Goal: Transaction & Acquisition: Purchase product/service

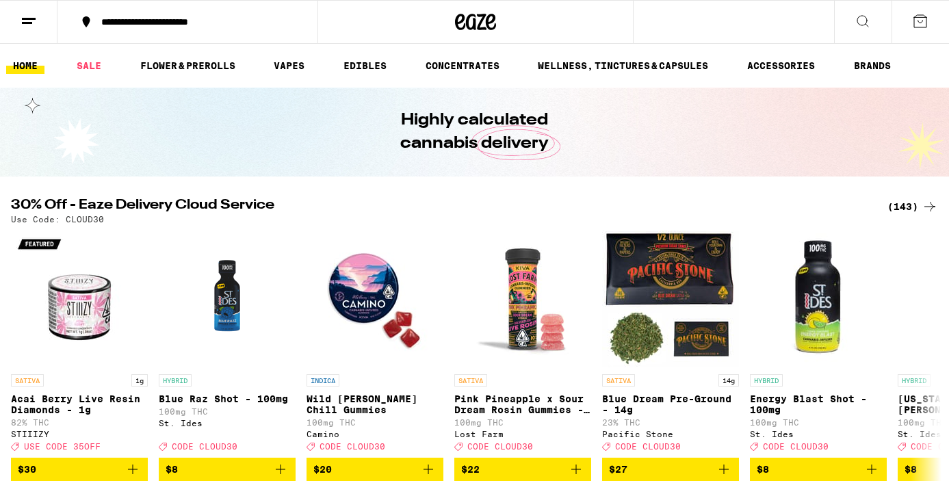
click at [923, 18] on icon at bounding box center [920, 21] width 16 height 16
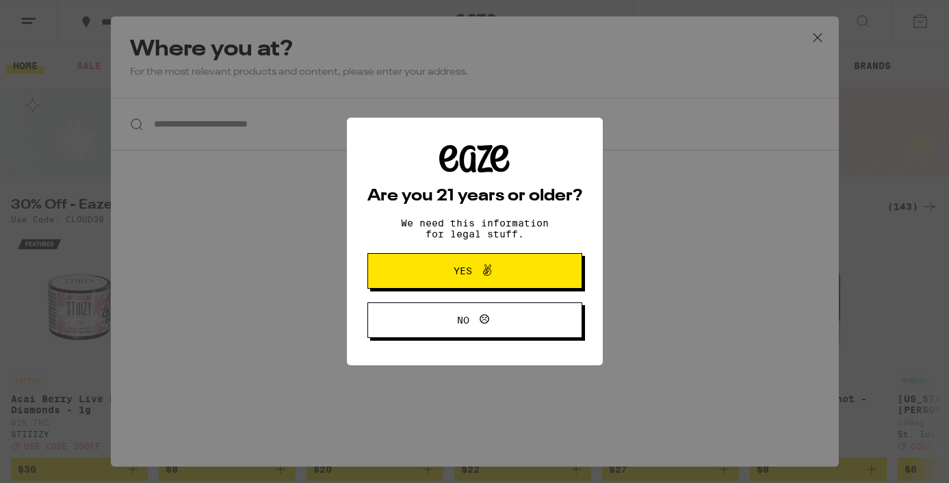
click at [817, 34] on div "Are you 21 years or older? We need this information for legal stuff. Yes No" at bounding box center [474, 241] width 949 height 483
click at [478, 275] on span at bounding box center [483, 271] width 23 height 18
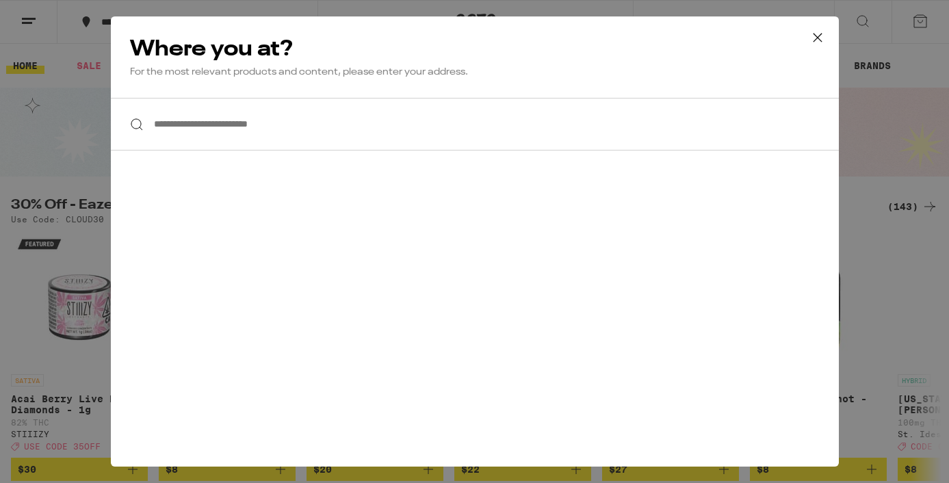
click at [273, 117] on input "**********" at bounding box center [475, 124] width 728 height 53
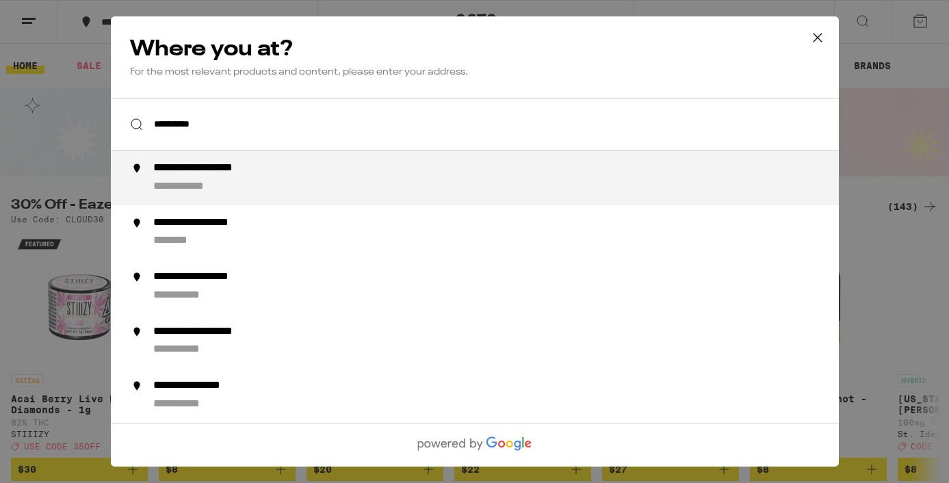
click at [238, 186] on div "**********" at bounding box center [502, 177] width 698 height 33
type input "**********"
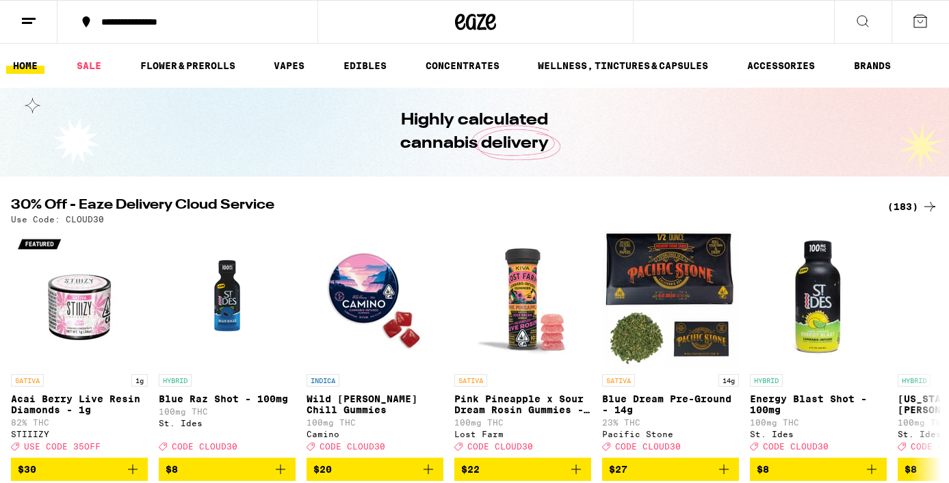
click at [37, 17] on button at bounding box center [28, 22] width 57 height 43
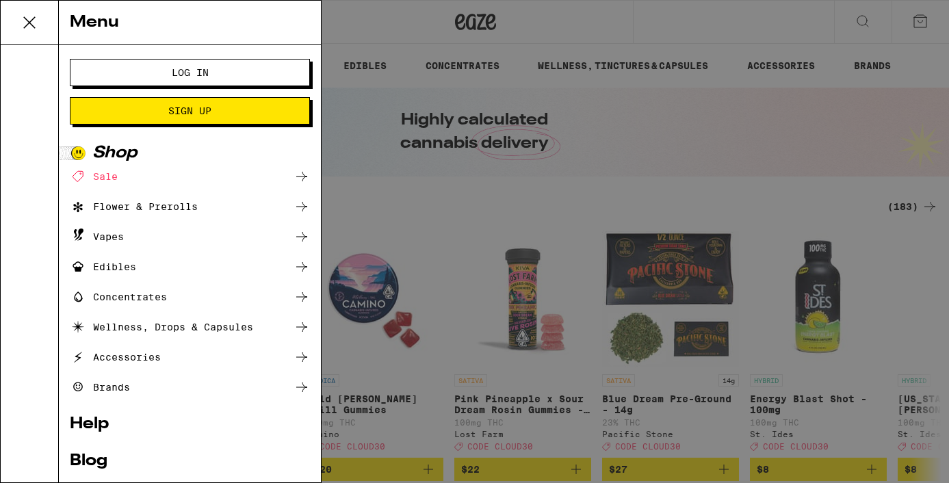
click at [174, 68] on span "Log In" at bounding box center [190, 73] width 37 height 10
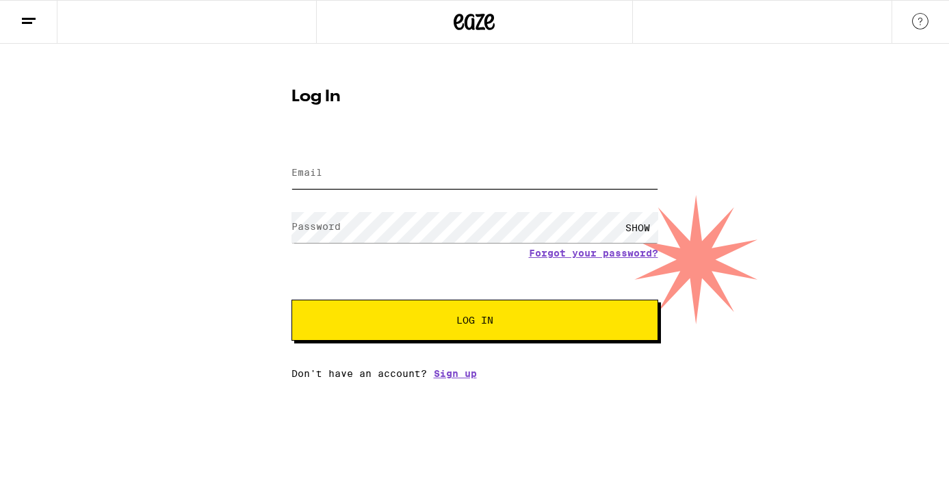
type input "[EMAIL_ADDRESS][DOMAIN_NAME]"
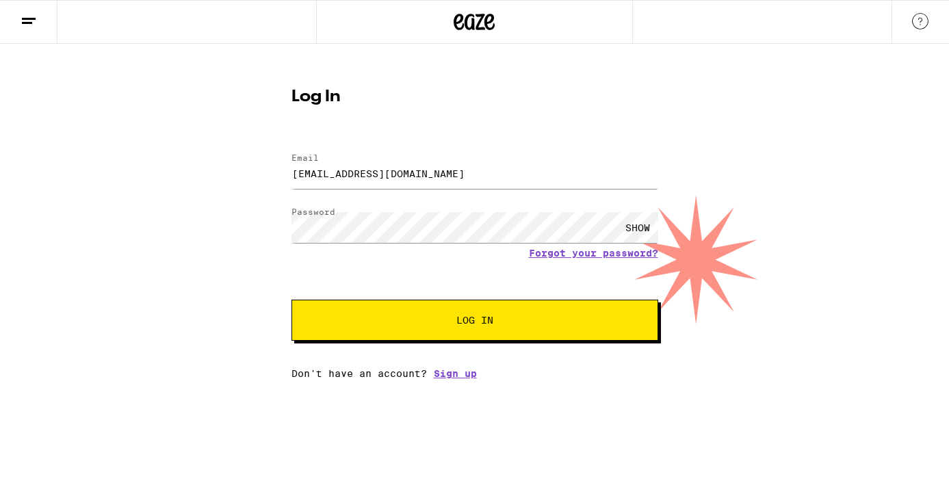
click at [473, 332] on button "Log In" at bounding box center [474, 320] width 367 height 41
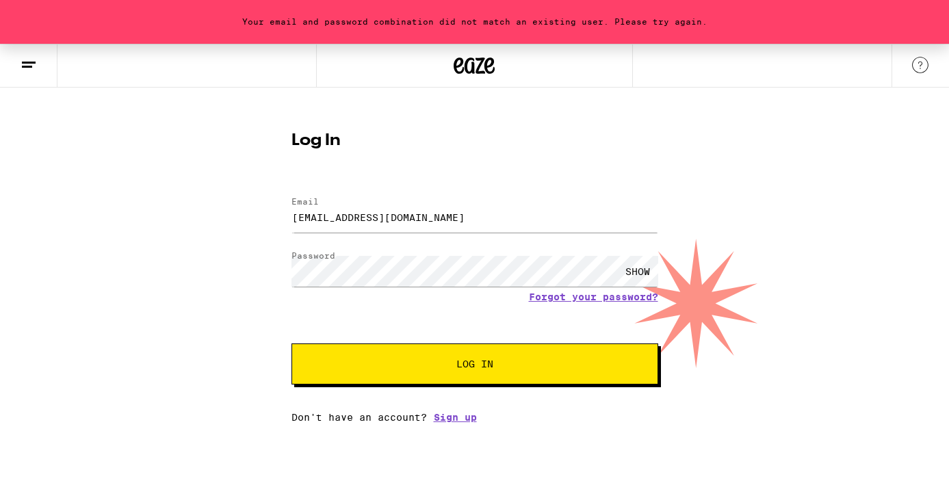
click at [640, 272] on div "SHOW" at bounding box center [637, 271] width 41 height 31
click at [616, 296] on link "Forgot your password?" at bounding box center [593, 296] width 129 height 11
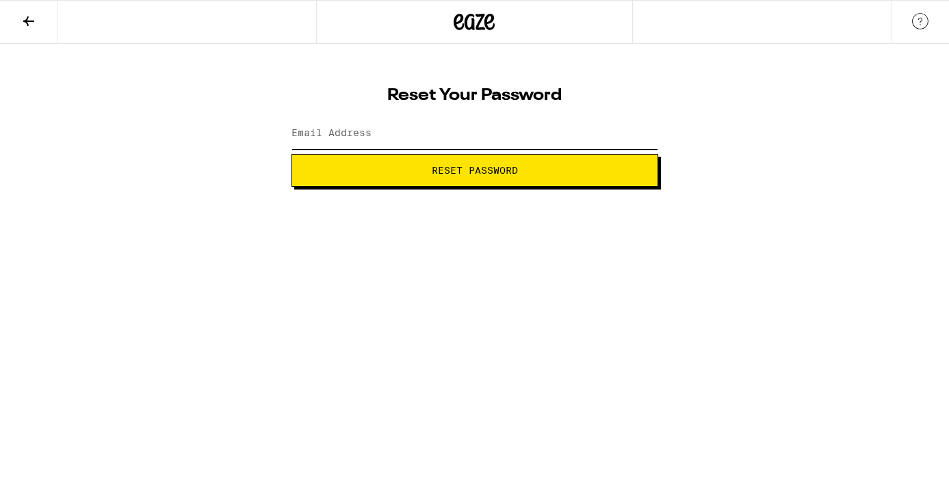
click at [413, 141] on input "Email Address" at bounding box center [474, 133] width 367 height 31
type input "[EMAIL_ADDRESS][DOMAIN_NAME]"
click at [456, 168] on span "Reset Password" at bounding box center [475, 171] width 86 height 10
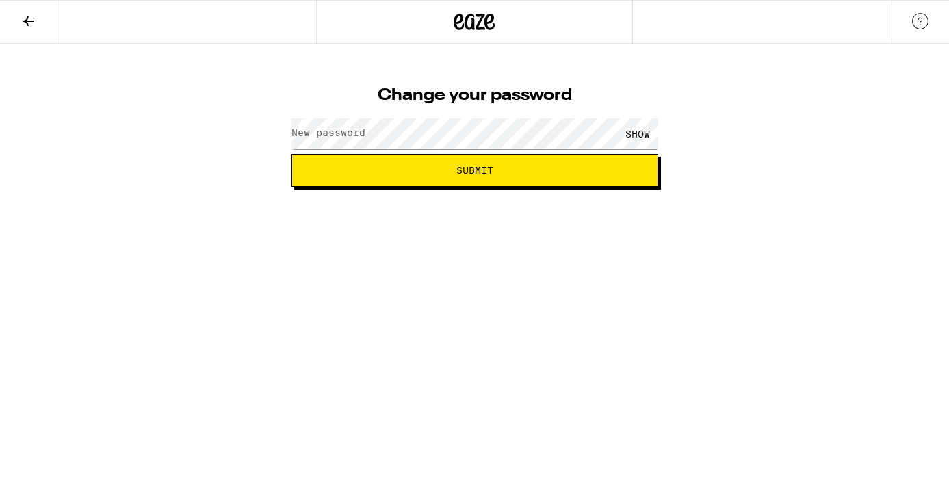
click at [360, 138] on label "New password" at bounding box center [328, 132] width 74 height 11
click at [581, 170] on span "Submit" at bounding box center [474, 171] width 343 height 10
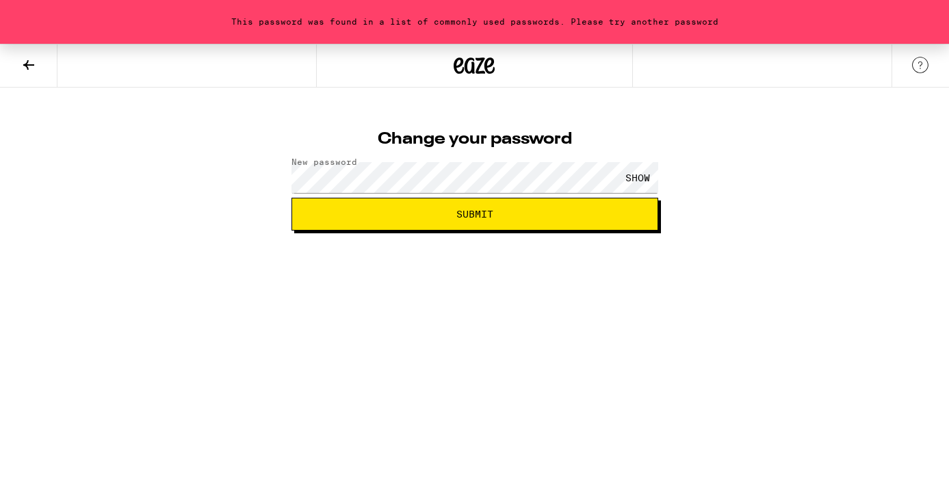
click at [482, 216] on span "Submit" at bounding box center [474, 214] width 37 height 10
click at [641, 173] on div "SHOW" at bounding box center [637, 177] width 41 height 31
click at [250, 176] on div "This password was found in a list of commonly used passwords. Please try anothe…" at bounding box center [474, 137] width 949 height 187
click at [542, 221] on button "Submit" at bounding box center [474, 214] width 367 height 33
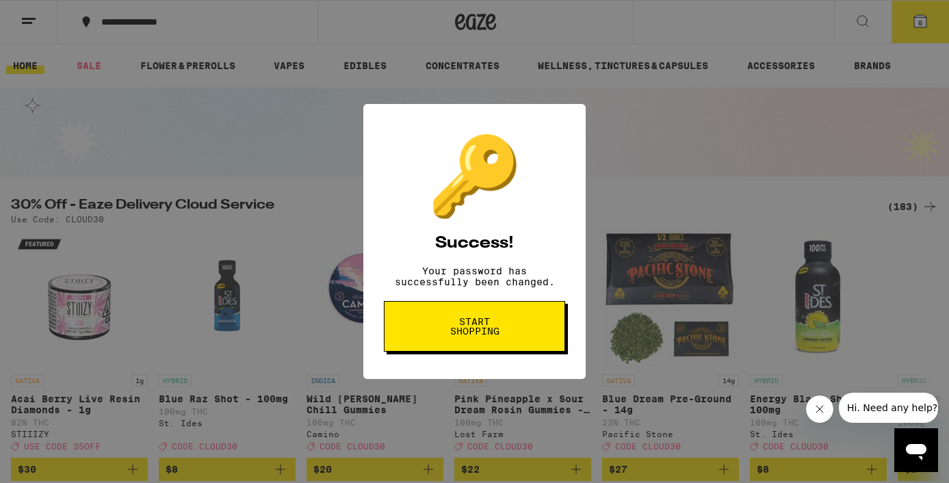
click at [517, 327] on button "Start shopping" at bounding box center [474, 326] width 181 height 51
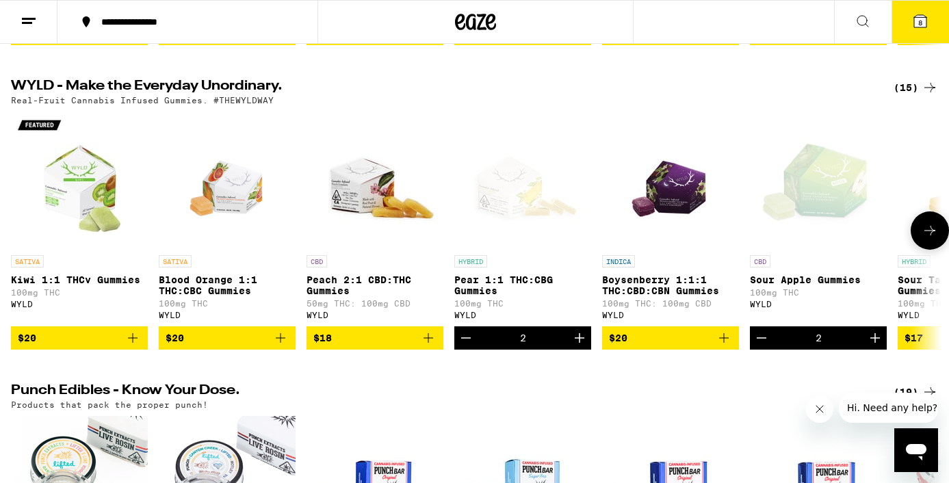
scroll to position [443, 0]
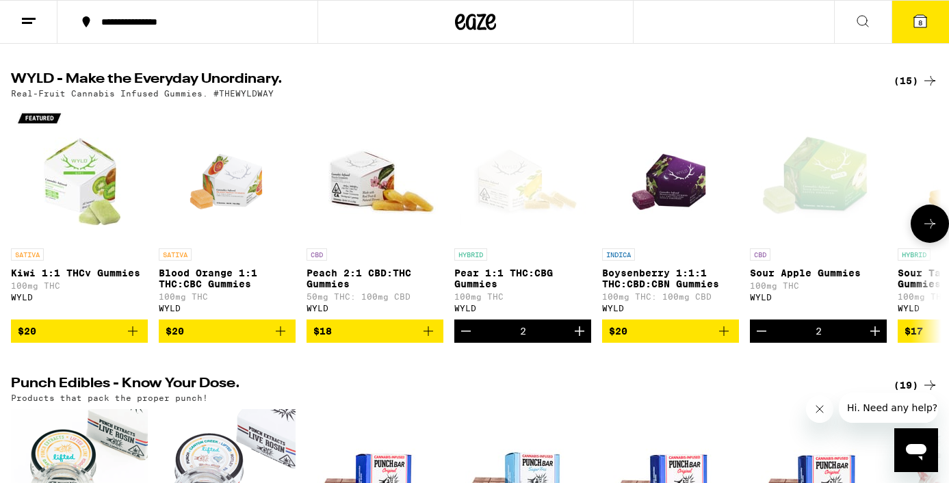
click at [285, 339] on icon "Add to bag" at bounding box center [280, 331] width 16 height 16
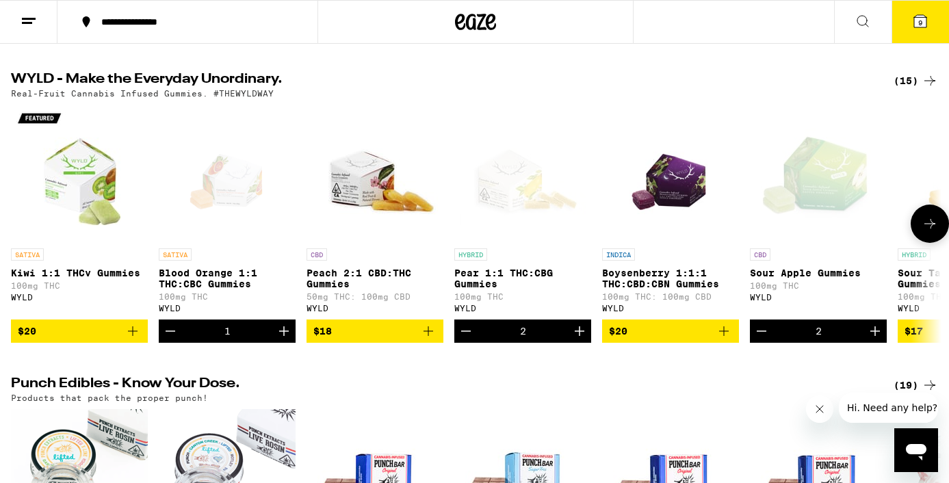
click at [285, 339] on icon "Increment" at bounding box center [284, 331] width 16 height 16
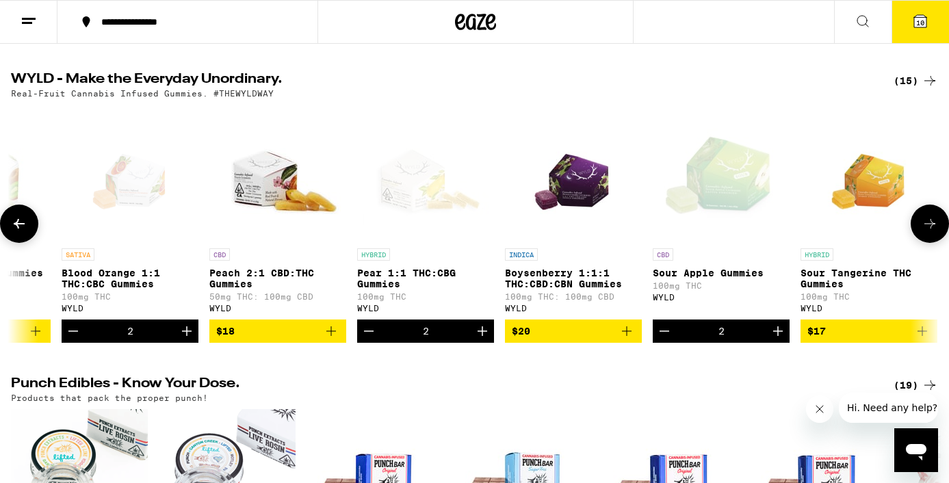
scroll to position [0, 77]
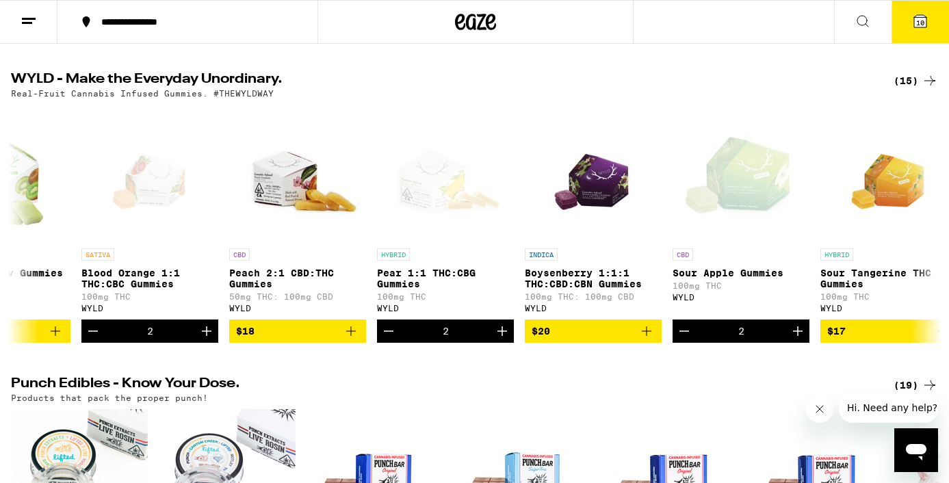
click at [926, 21] on icon at bounding box center [920, 21] width 12 height 12
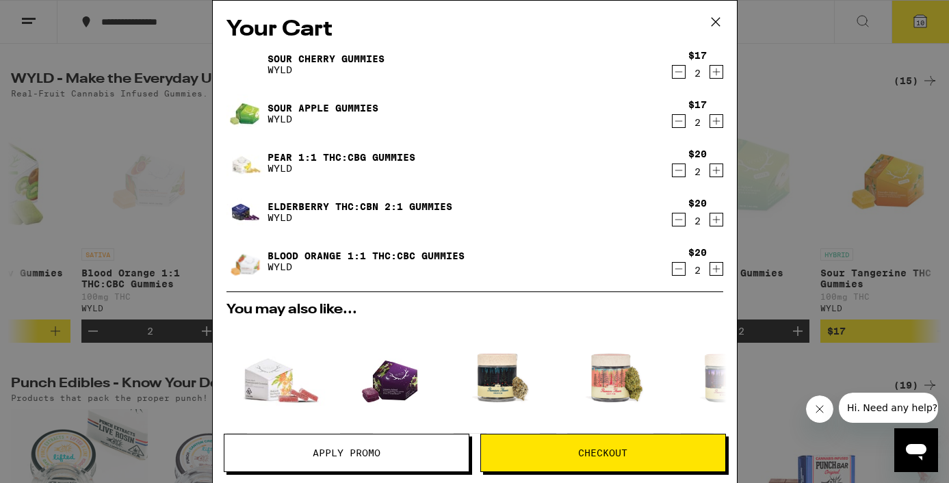
click at [683, 221] on icon "Decrement" at bounding box center [678, 219] width 12 height 16
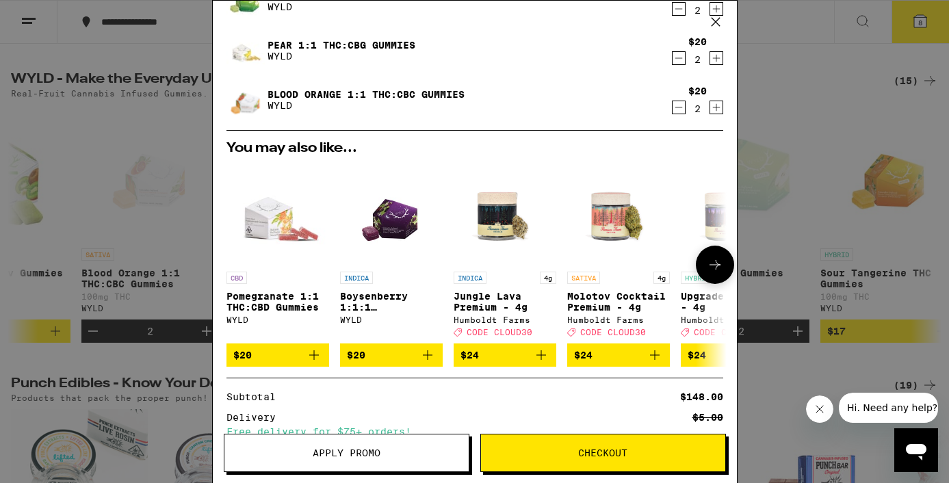
scroll to position [246, 0]
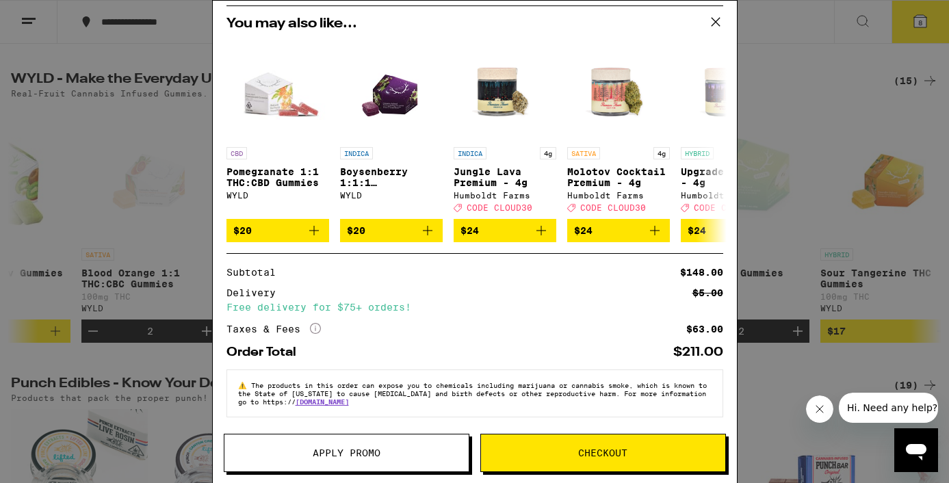
click at [598, 461] on button "Checkout" at bounding box center [603, 453] width 246 height 38
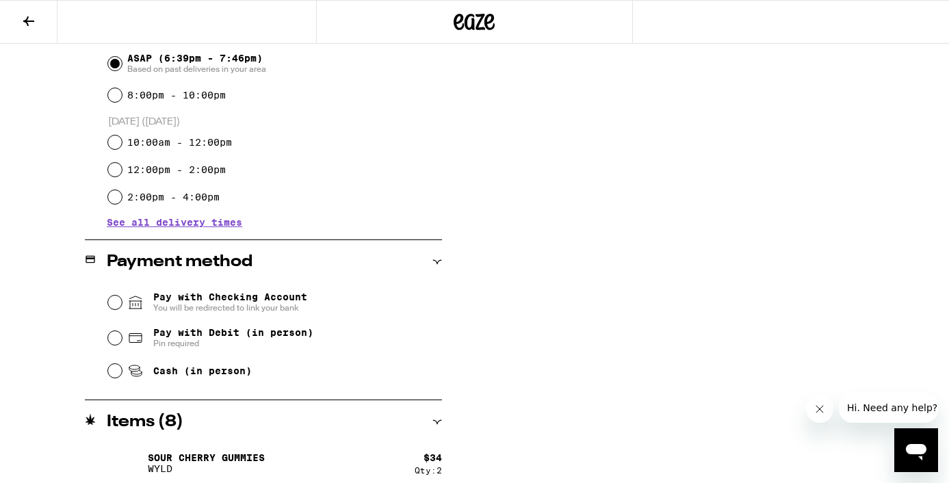
scroll to position [396, 0]
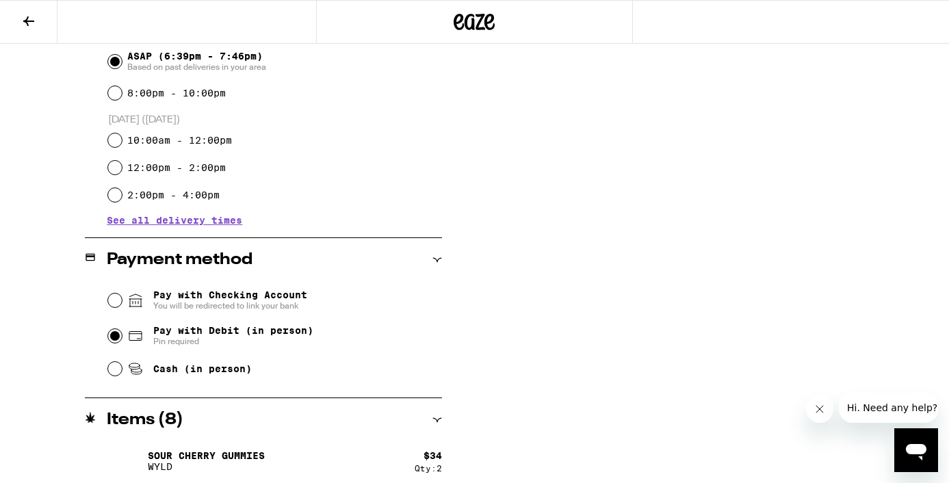
click at [113, 337] on input "Pay with Debit (in person) Pin required" at bounding box center [115, 336] width 14 height 14
radio input "true"
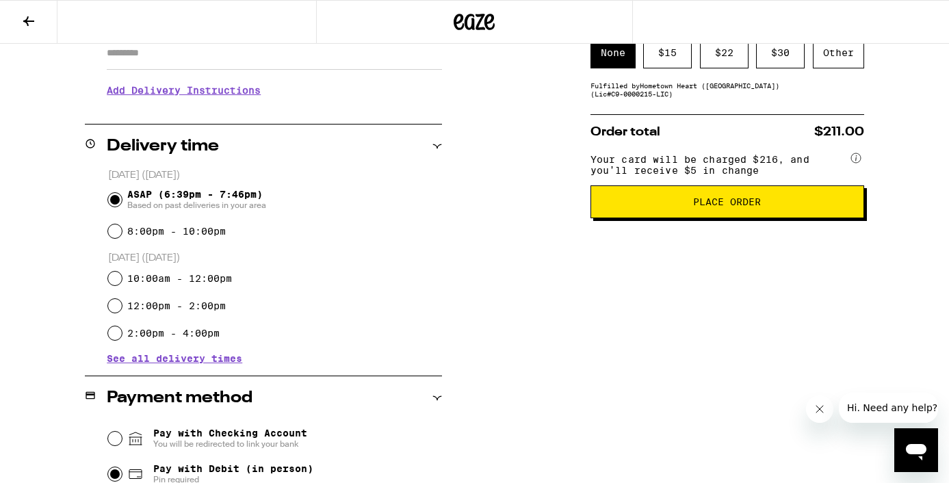
scroll to position [250, 0]
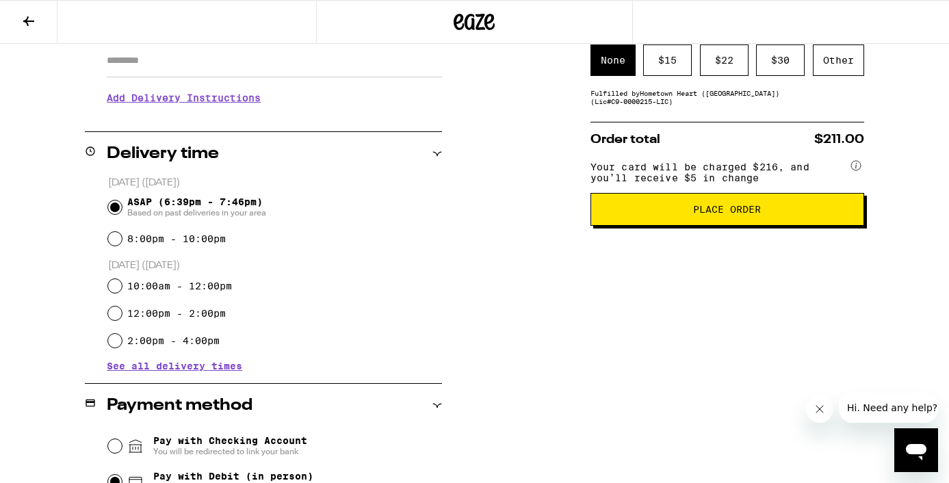
click at [689, 214] on span "Place Order" at bounding box center [727, 210] width 250 height 10
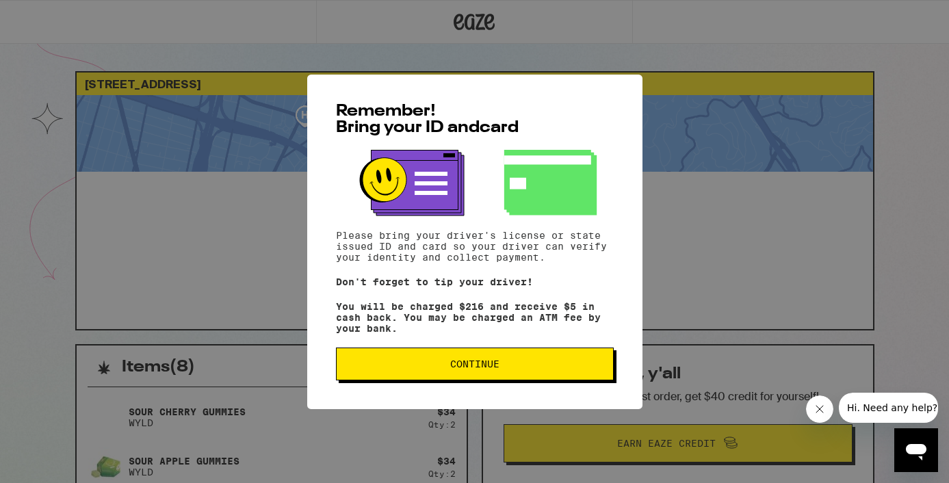
click at [468, 369] on span "Continue" at bounding box center [474, 364] width 49 height 10
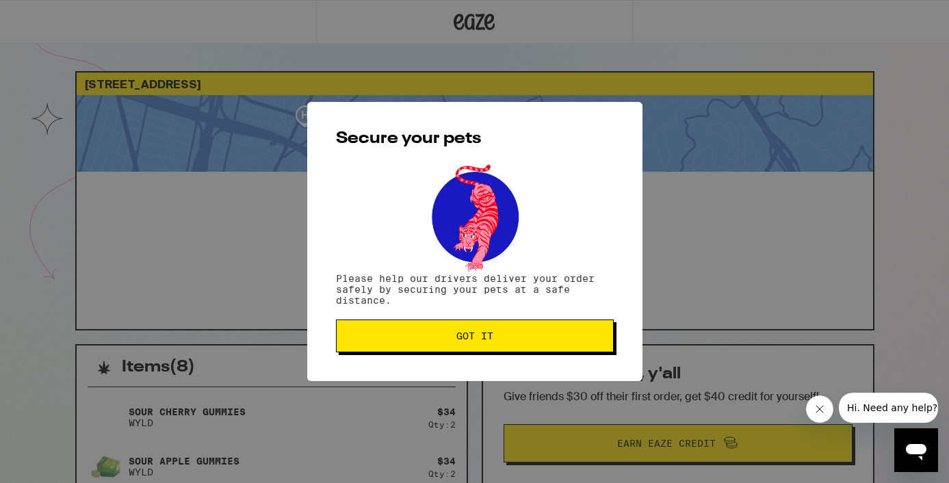
click at [521, 335] on span "Got it" at bounding box center [474, 336] width 254 height 10
